Goal: Transaction & Acquisition: Register for event/course

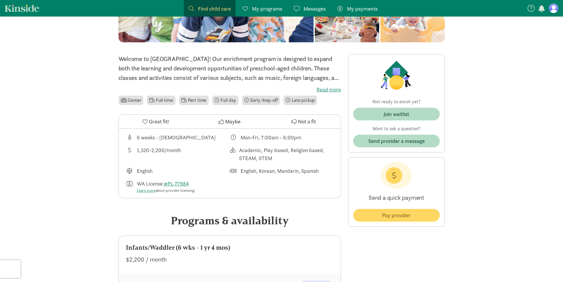
scroll to position [118, 0]
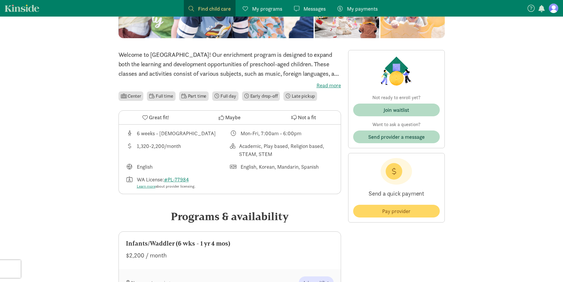
click at [425, 112] on span "Join waitlist" at bounding box center [396, 110] width 77 height 8
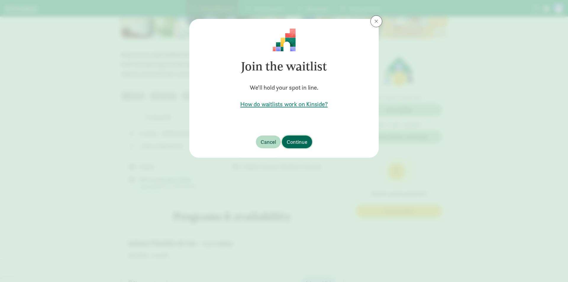
click at [301, 141] on span "Continue" at bounding box center [296, 142] width 21 height 8
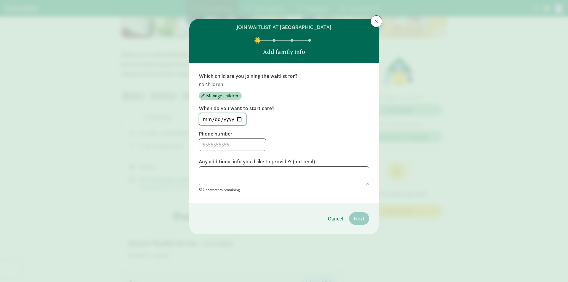
click at [242, 118] on input "[DATE]" at bounding box center [222, 119] width 47 height 12
type input "[DATE]"
click at [234, 143] on input at bounding box center [232, 145] width 67 height 12
type input "1"
type input "7342637949"
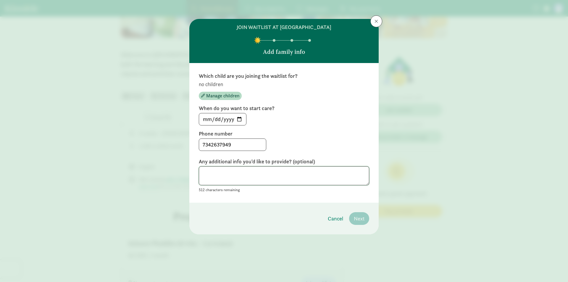
click at [281, 174] on textarea at bounding box center [284, 175] width 170 height 19
click at [352, 204] on footer "Cancel Next" at bounding box center [283, 218] width 189 height 32
click at [298, 171] on textarea at bounding box center [284, 175] width 170 height 19
type textarea "-"
click at [298, 222] on footer "Cancel Next" at bounding box center [283, 218] width 189 height 32
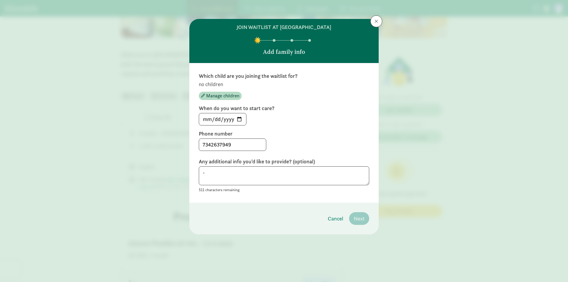
click at [355, 157] on div "Which child are you joining the waitlist for? no children Manage children When …" at bounding box center [284, 132] width 170 height 121
click at [249, 146] on input "7342637949" at bounding box center [232, 145] width 67 height 12
click at [242, 119] on input "[DATE]" at bounding box center [222, 119] width 47 height 12
drag, startPoint x: 278, startPoint y: 92, endPoint x: 251, endPoint y: 83, distance: 28.9
click at [278, 92] on div "no children Manage children" at bounding box center [284, 90] width 170 height 19
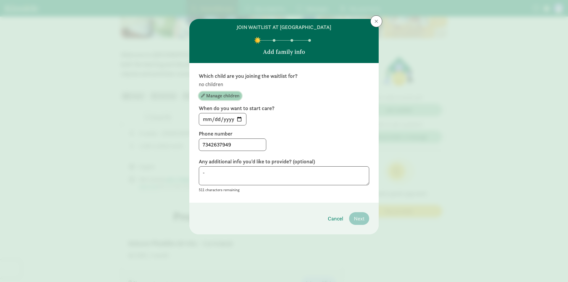
click at [234, 94] on span "Manage children" at bounding box center [222, 95] width 33 height 7
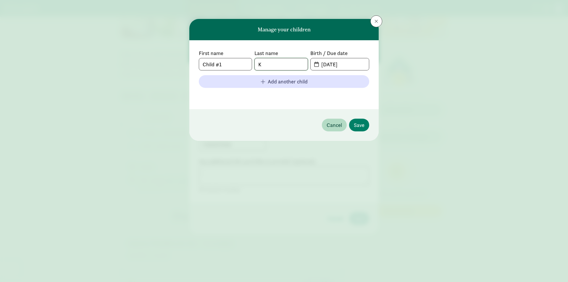
click at [289, 65] on input "K" at bounding box center [281, 64] width 53 height 12
drag, startPoint x: 291, startPoint y: 66, endPoint x: 229, endPoint y: 68, distance: 63.0
click at [229, 68] on div "First name Child #1 Last name K Birth / Due date [DATE]" at bounding box center [284, 60] width 170 height 21
click at [228, 69] on input "Child #1" at bounding box center [225, 64] width 53 height 12
drag, startPoint x: 229, startPoint y: 68, endPoint x: 182, endPoint y: 69, distance: 47.6
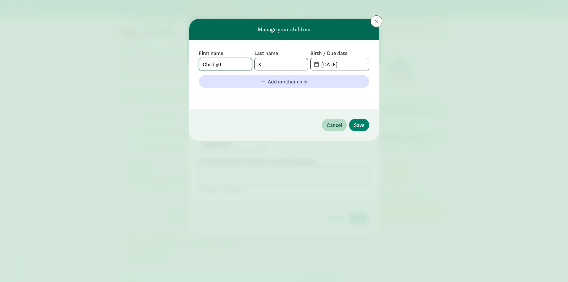
click at [190, 67] on div "First name Child #1 Last name K Birth / Due date [DATE] Add another child" at bounding box center [283, 74] width 189 height 69
type input "Seoah"
drag, startPoint x: 278, startPoint y: 68, endPoint x: 234, endPoint y: 64, distance: 44.3
click at [234, 64] on div "First name [PERSON_NAME] Last name K Birth / Due date [DATE]" at bounding box center [284, 60] width 170 height 21
type input "[PERSON_NAME]"
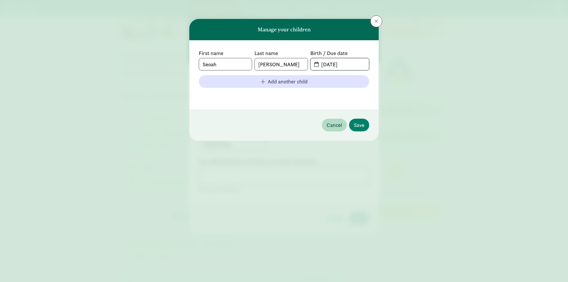
click at [318, 63] on input "[DATE]" at bounding box center [342, 64] width 51 height 12
click at [313, 63] on span "[DATE]" at bounding box center [339, 64] width 58 height 12
click at [316, 64] on span "[DATE]" at bounding box center [339, 64] width 58 height 12
click at [338, 64] on input "[DATE]" at bounding box center [342, 64] width 51 height 12
drag, startPoint x: 319, startPoint y: 64, endPoint x: 366, endPoint y: 64, distance: 47.0
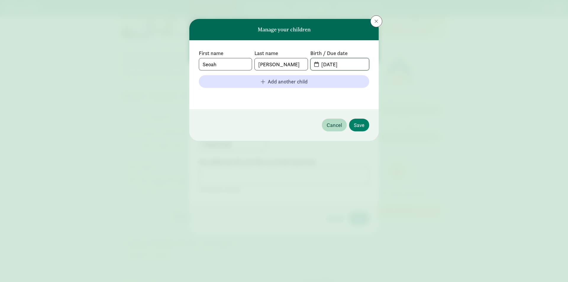
click at [367, 64] on input "[DATE]" at bounding box center [342, 64] width 51 height 12
type input "[DATE]"
click at [360, 119] on button "Save" at bounding box center [359, 125] width 20 height 13
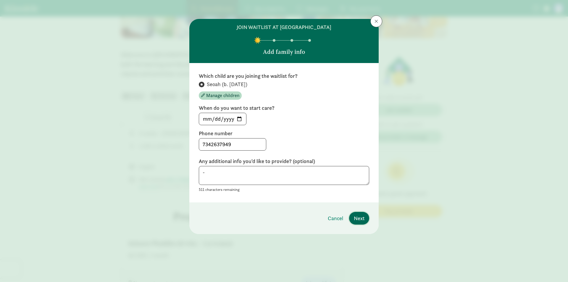
click at [359, 215] on span "Next" at bounding box center [359, 218] width 11 height 8
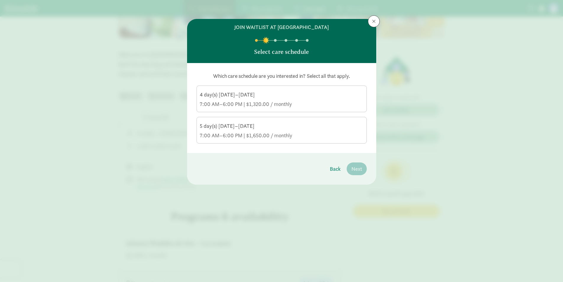
click at [283, 131] on div "5 day(s) [DATE]–[DATE] 7:00 AM–6:00 PM | $1,650.00 / monthly" at bounding box center [282, 130] width 164 height 17
click at [0, 0] on input "5 day(s) [DATE]–[DATE] 7:00 AM–6:00 PM | $1,650.00 / monthly" at bounding box center [0, 0] width 0 height 0
click at [356, 168] on span "Next" at bounding box center [356, 169] width 11 height 8
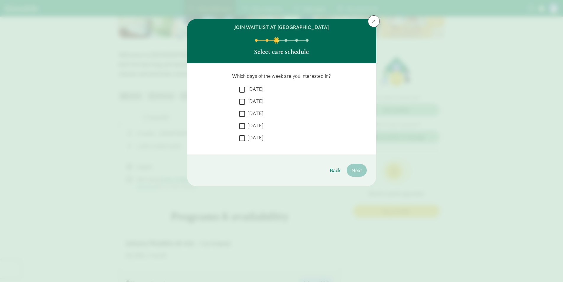
click at [241, 92] on input "[DATE]" at bounding box center [242, 89] width 6 height 8
checkbox input "true"
click at [241, 101] on input "[DATE]" at bounding box center [242, 102] width 6 height 8
checkbox input "true"
click at [241, 113] on input "[DATE]" at bounding box center [242, 114] width 6 height 8
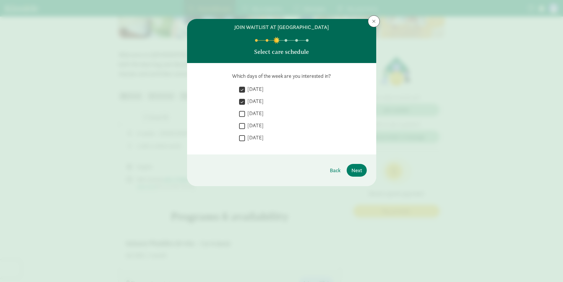
checkbox input "true"
click at [242, 121] on div " [DATE]  [DATE]  [DATE]  [DATE]  [DATE]" at bounding box center [303, 114] width 128 height 59
click at [242, 136] on input "[DATE]" at bounding box center [242, 138] width 6 height 8
checkbox input "true"
click at [243, 126] on input "[DATE]" at bounding box center [242, 126] width 6 height 8
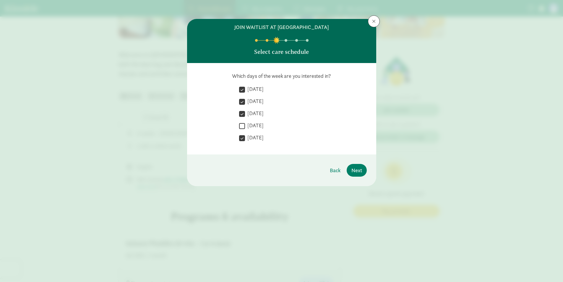
checkbox input "true"
click at [354, 171] on span "Next" at bounding box center [356, 170] width 11 height 8
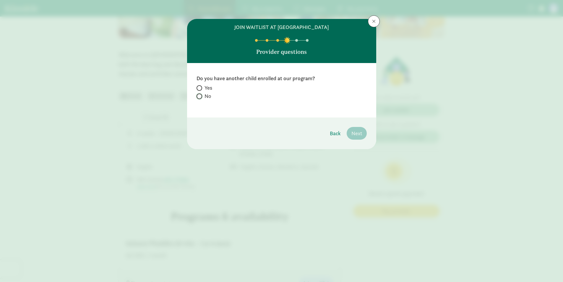
click at [200, 98] on input "No" at bounding box center [199, 96] width 4 height 4
radio input "true"
click at [357, 135] on span "Next" at bounding box center [356, 133] width 11 height 8
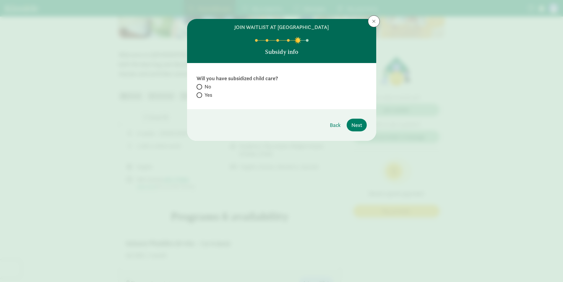
click at [207, 95] on span "Yes" at bounding box center [209, 94] width 8 height 7
click at [200, 95] on input "Yes" at bounding box center [199, 95] width 4 height 4
radio input "true"
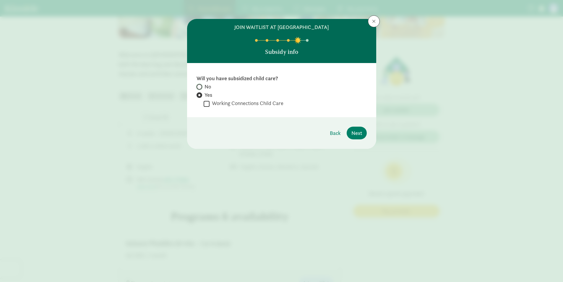
click at [198, 87] on input "No" at bounding box center [199, 87] width 4 height 4
radio input "true"
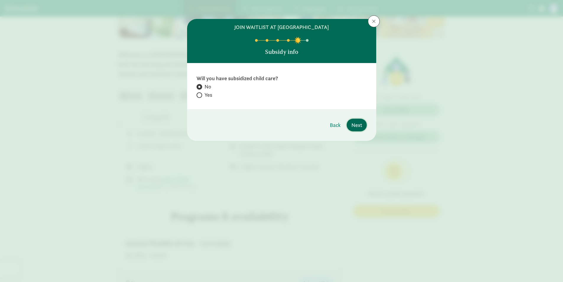
click at [362, 124] on button "Next" at bounding box center [357, 125] width 20 height 13
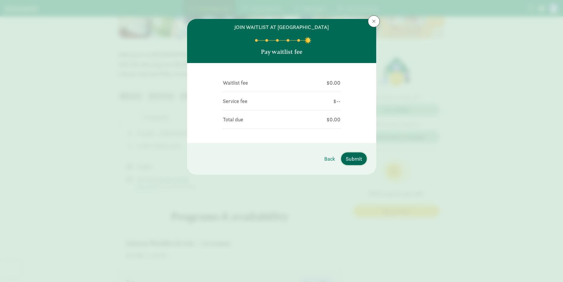
click at [358, 157] on span "Submit" at bounding box center [354, 159] width 16 height 8
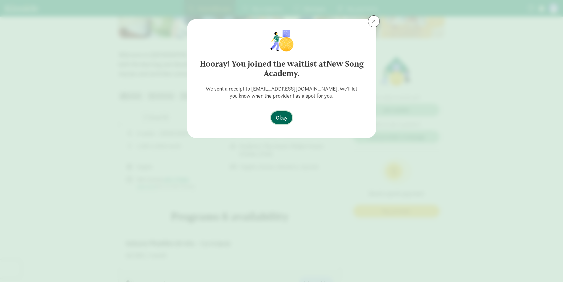
click at [285, 117] on span "Okay" at bounding box center [282, 118] width 12 height 8
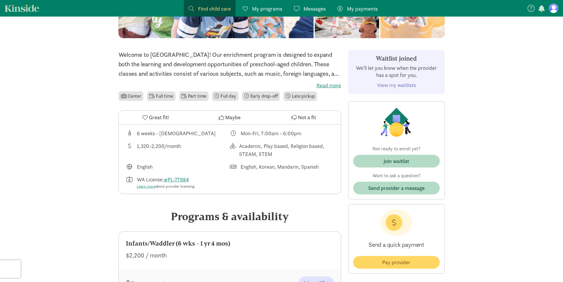
click at [328, 86] on label "Read more" at bounding box center [230, 85] width 223 height 7
click at [0, 0] on input "Read more" at bounding box center [0, 0] width 0 height 0
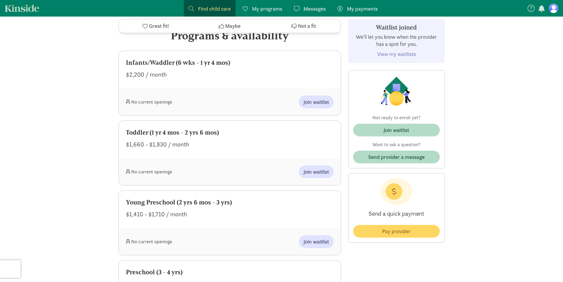
scroll to position [325, 0]
